Goal: Task Accomplishment & Management: Manage account settings

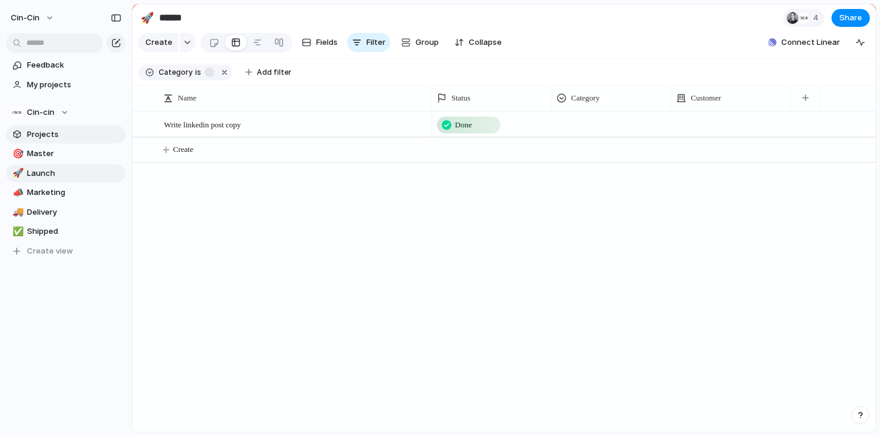
click at [42, 141] on link "Projects" at bounding box center [66, 135] width 120 height 18
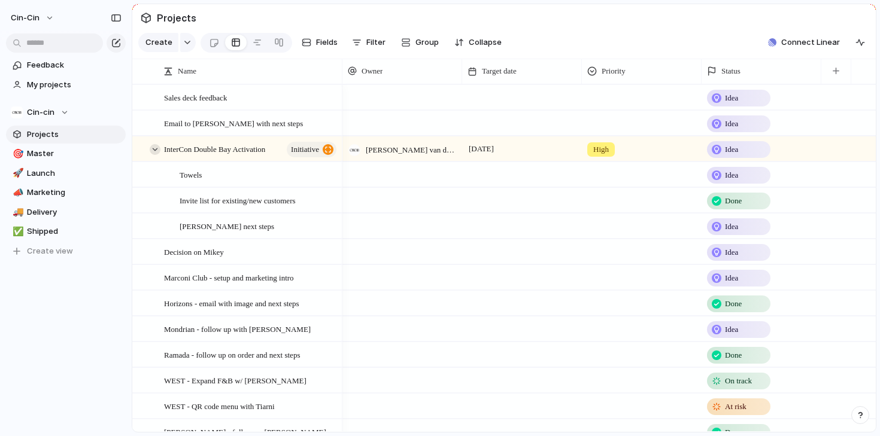
click at [159, 150] on div at bounding box center [155, 149] width 11 height 11
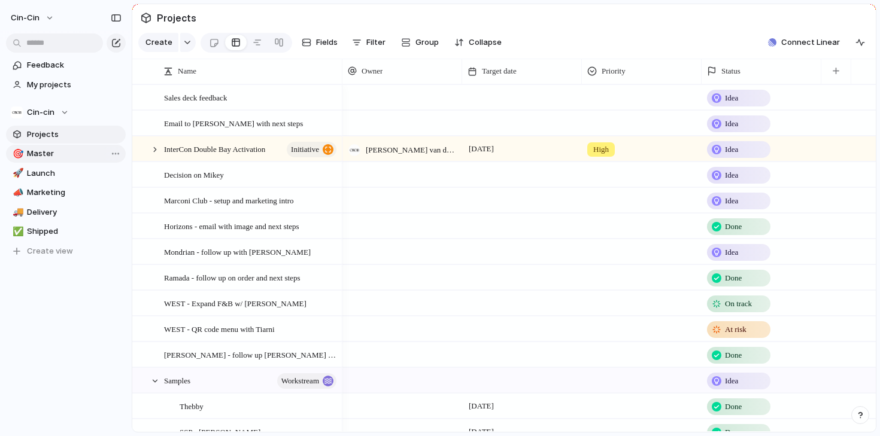
click at [54, 160] on link "🎯 Master" at bounding box center [66, 154] width 120 height 18
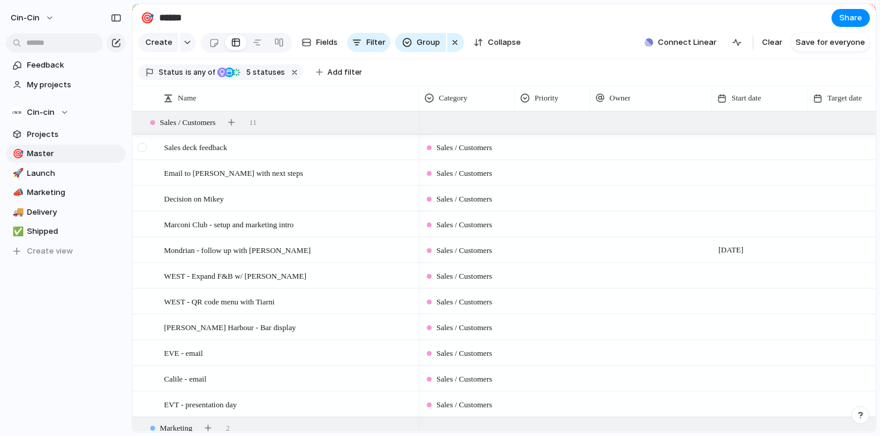
click at [144, 150] on div at bounding box center [142, 147] width 9 height 9
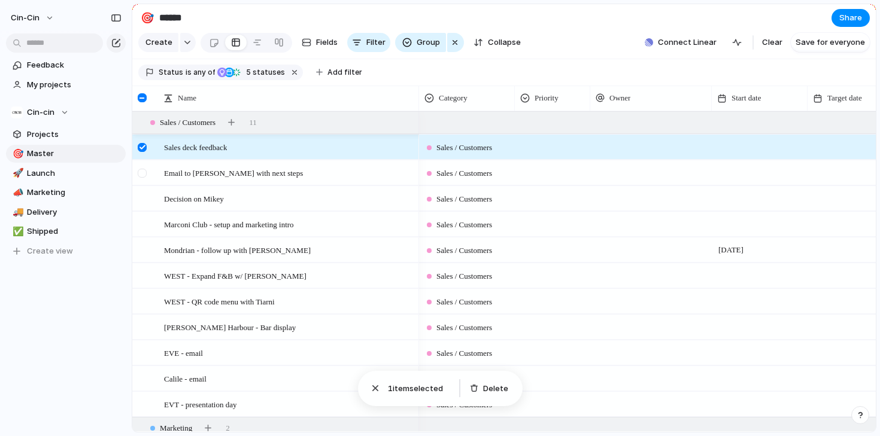
click at [145, 175] on div at bounding box center [142, 173] width 9 height 9
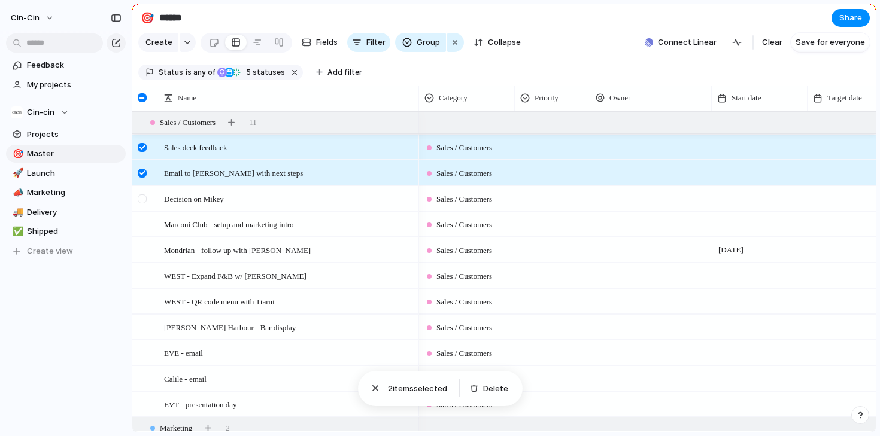
click at [145, 202] on div at bounding box center [142, 198] width 9 height 9
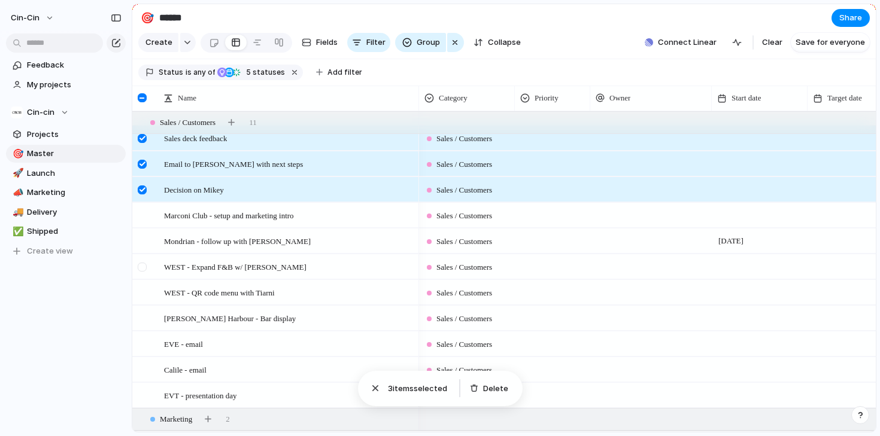
scroll to position [6, 0]
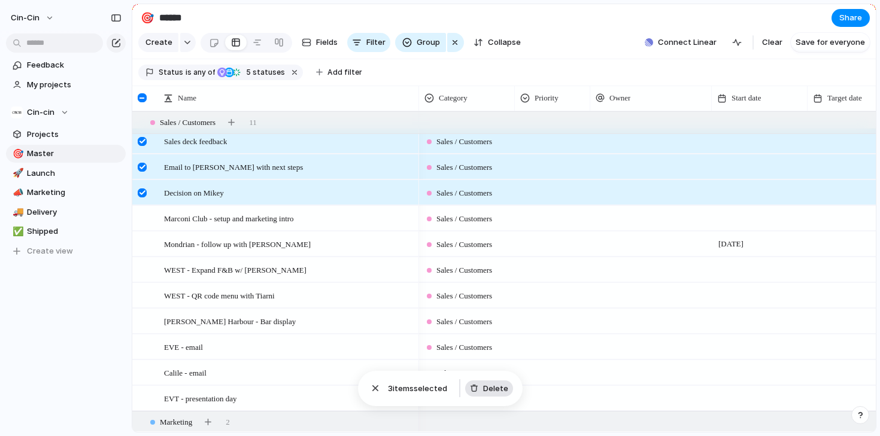
click at [485, 392] on span "Delete" at bounding box center [495, 389] width 25 height 12
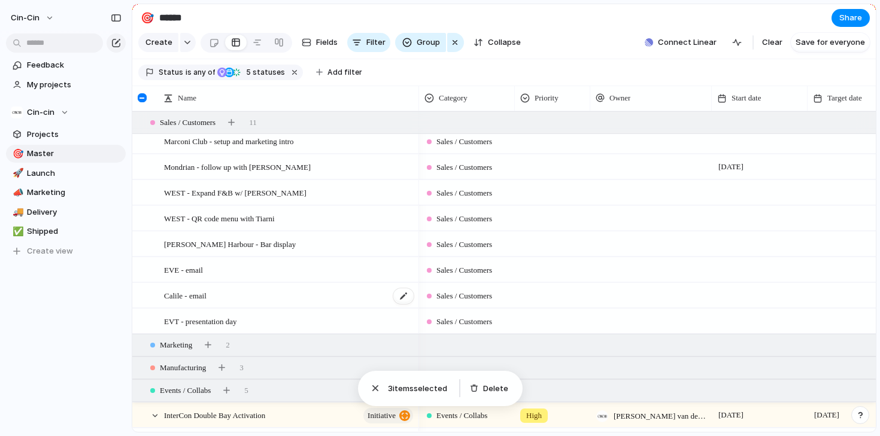
scroll to position [0, 0]
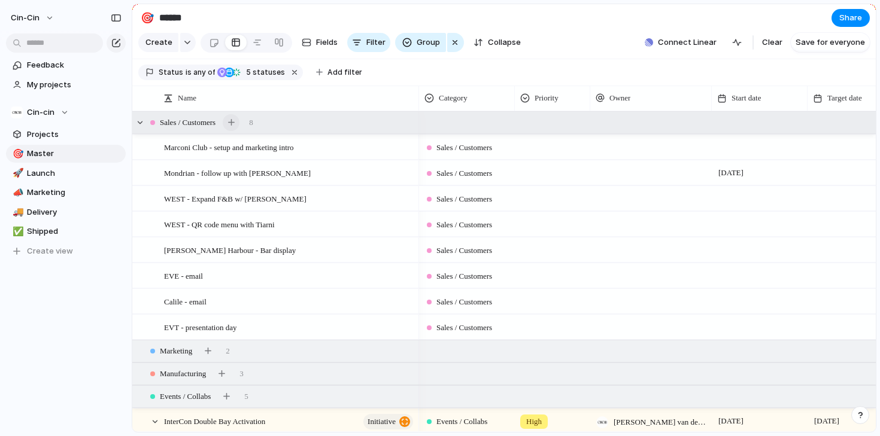
click at [235, 123] on div "button" at bounding box center [231, 122] width 7 height 7
click at [142, 278] on div at bounding box center [142, 276] width 9 height 9
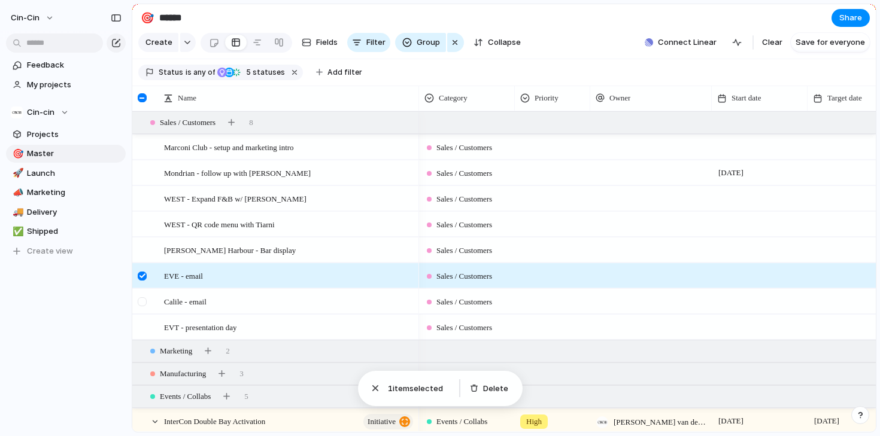
click at [142, 300] on div at bounding box center [142, 301] width 9 height 9
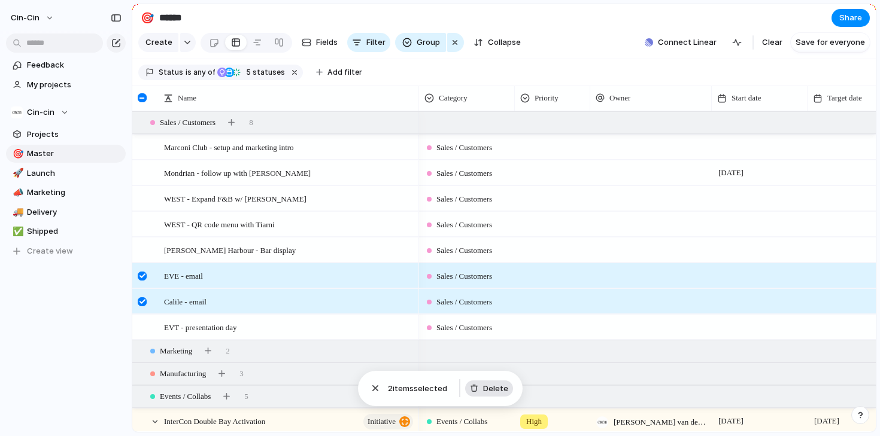
click at [495, 393] on span "Delete" at bounding box center [495, 389] width 25 height 12
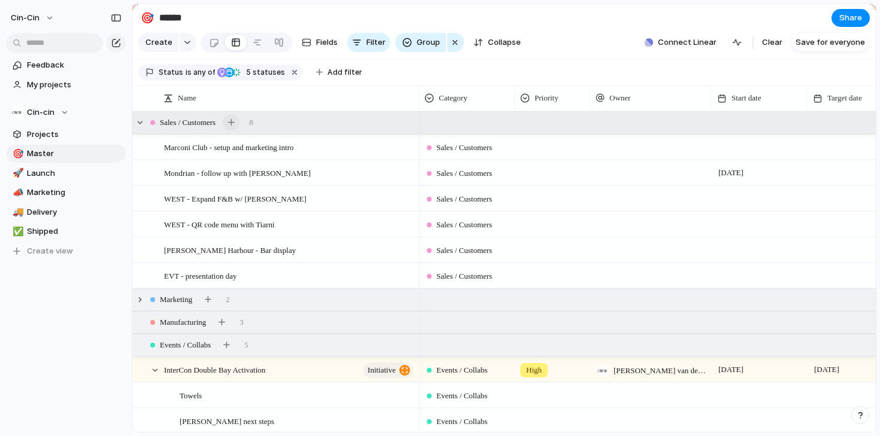
click at [235, 125] on div "button" at bounding box center [231, 122] width 7 height 7
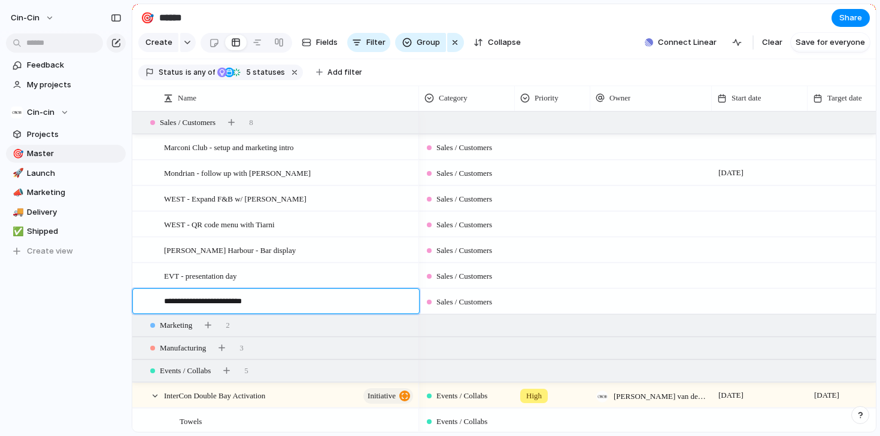
type textarea "**********"
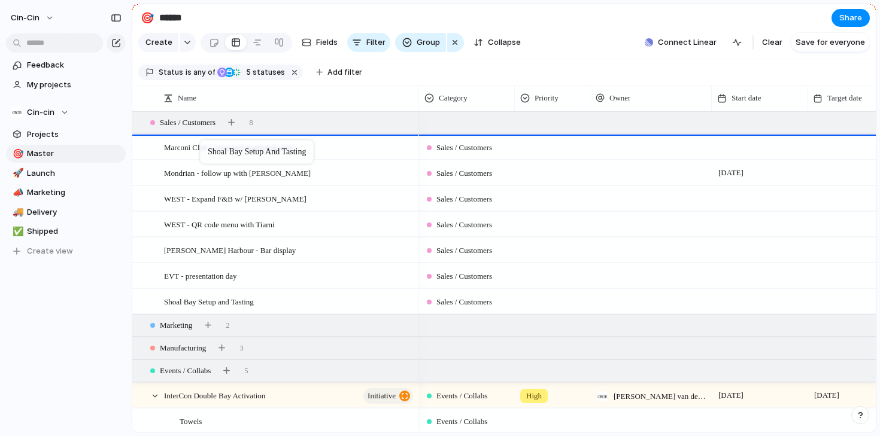
drag, startPoint x: 211, startPoint y: 211, endPoint x: 206, endPoint y: 140, distance: 70.8
